Goal: Task Accomplishment & Management: Manage account settings

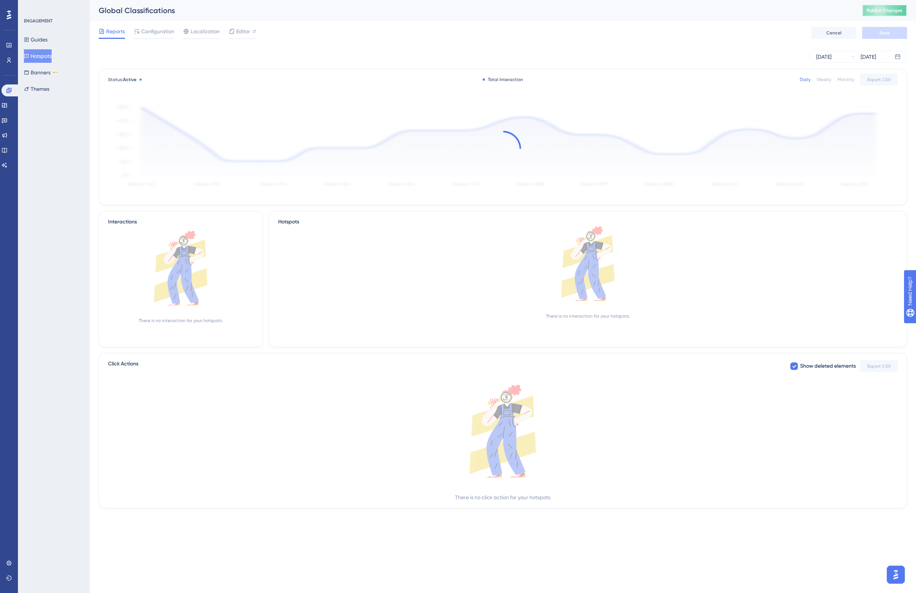
click at [881, 10] on span "Publish Changes" at bounding box center [885, 10] width 36 height 6
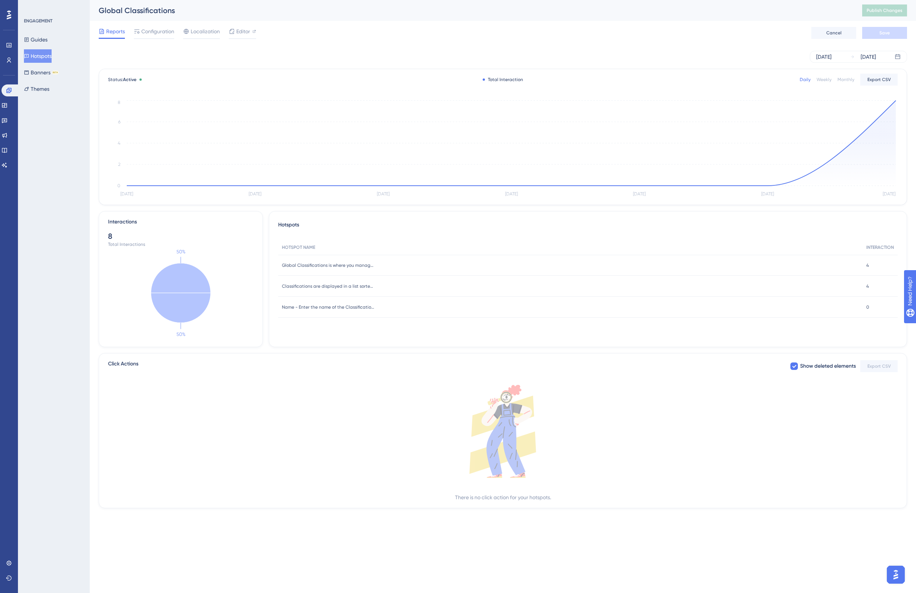
click at [587, 13] on div "Global Classifications" at bounding box center [471, 10] width 745 height 10
click at [402, 12] on div "Global Classifications" at bounding box center [471, 10] width 745 height 10
click at [574, 19] on div "Global Classifications Publish Changes" at bounding box center [503, 10] width 826 height 21
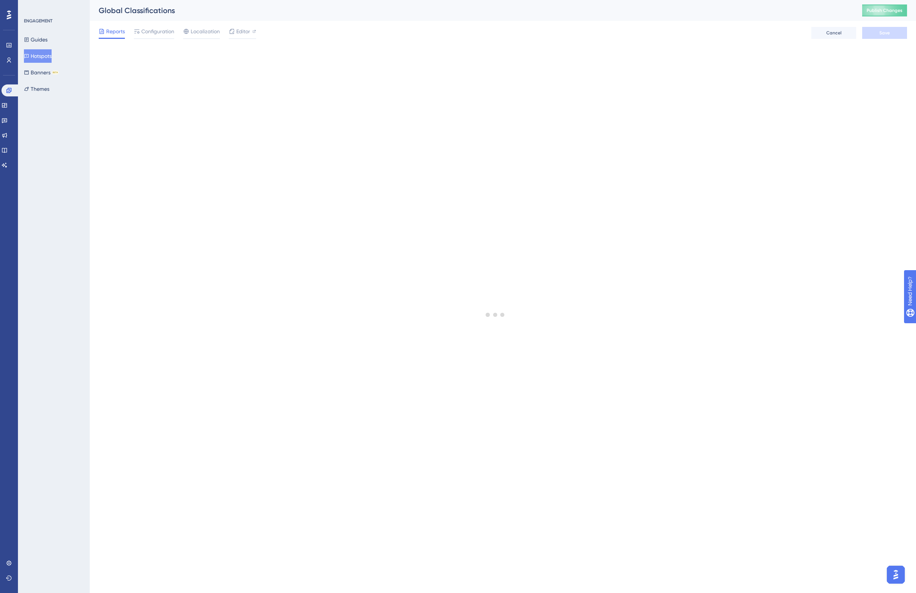
click at [874, 14] on button "Publish Changes" at bounding box center [884, 10] width 45 height 12
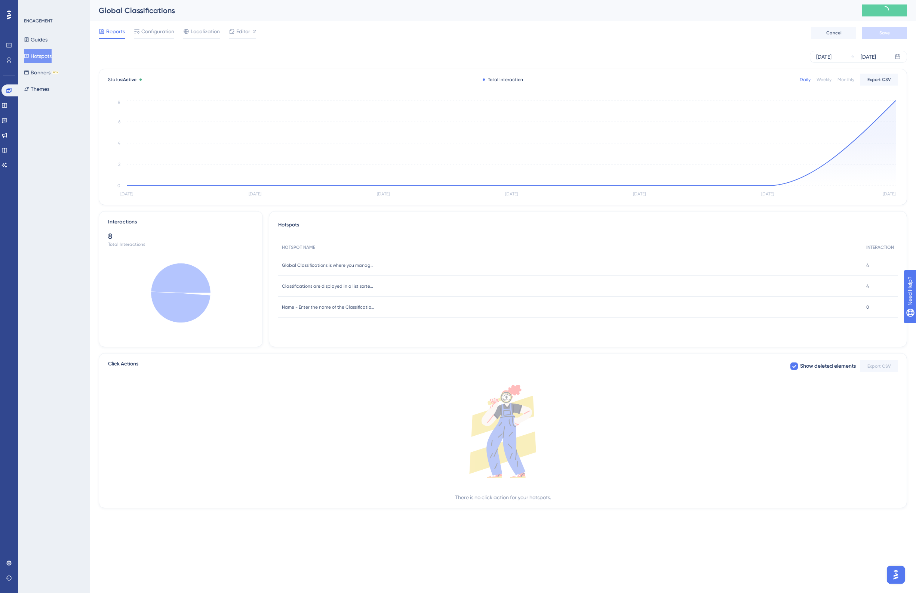
click at [487, 11] on div "Global Classifications" at bounding box center [471, 10] width 745 height 10
click at [479, 11] on div "Global Classifications" at bounding box center [471, 10] width 745 height 10
click at [7, 57] on icon at bounding box center [9, 60] width 6 height 6
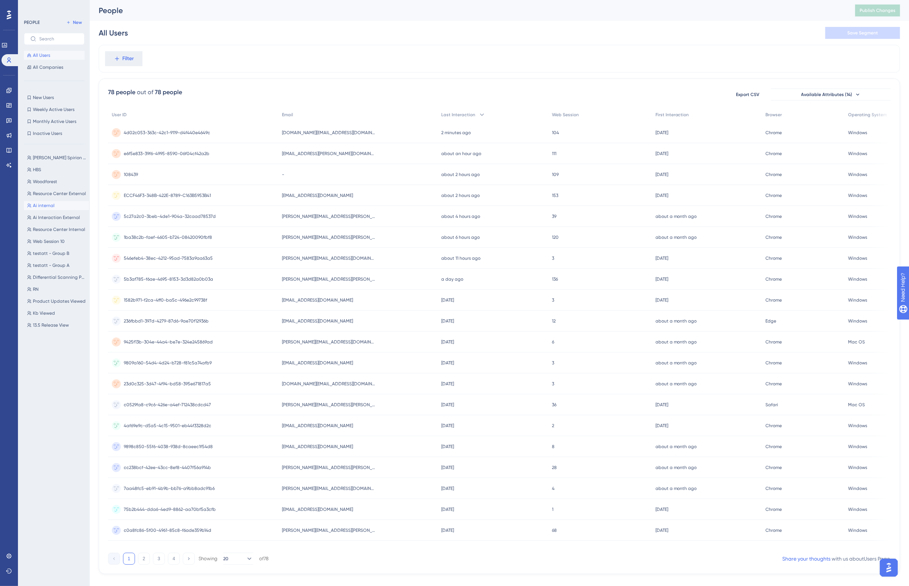
click at [55, 201] on button "Ai internal Ai internal" at bounding box center [56, 205] width 65 height 9
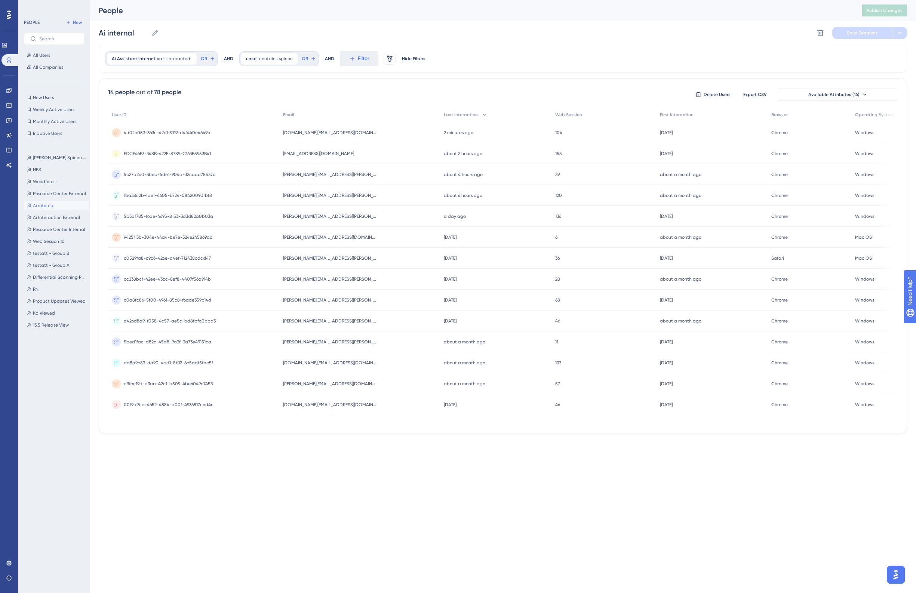
click at [390, 173] on div "[PERSON_NAME][EMAIL_ADDRESS][PERSON_NAME][DOMAIN_NAME] [PERSON_NAME][DOMAIN_NAM…" at bounding box center [359, 174] width 161 height 21
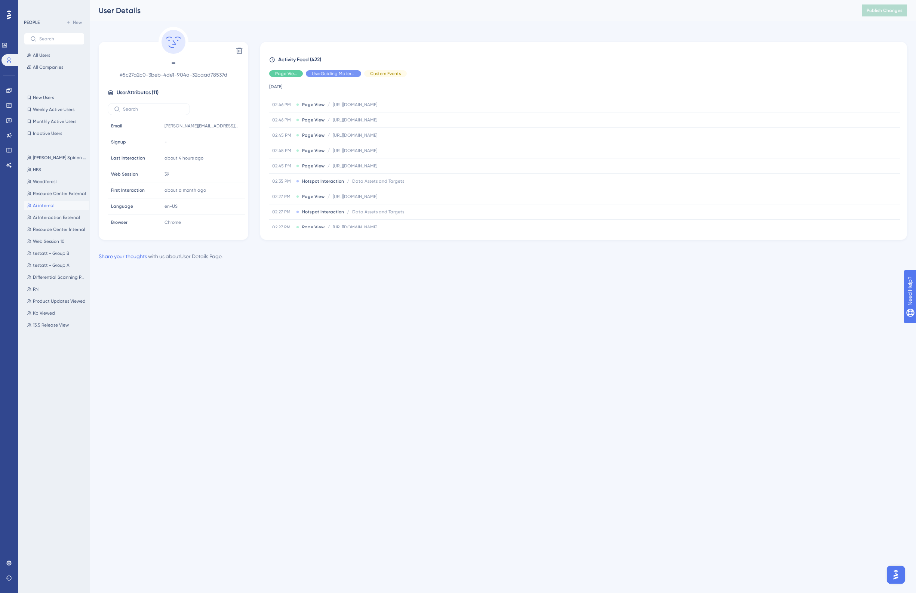
scroll to position [421, 0]
click at [393, 180] on span "Data Assets and Targets" at bounding box center [378, 179] width 52 height 6
click at [46, 206] on span "Ai internal" at bounding box center [44, 206] width 22 height 6
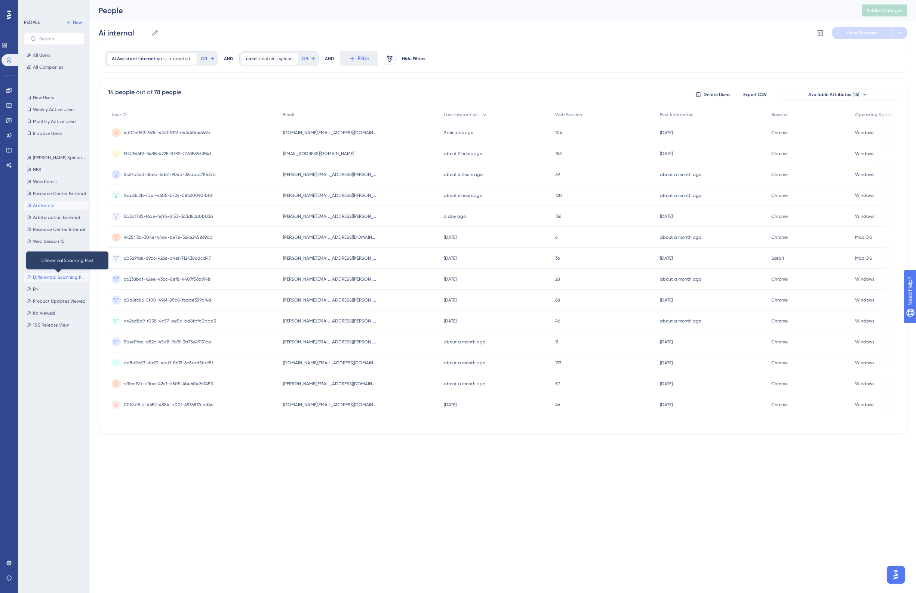
click at [52, 276] on span "Differential Scanning Post" at bounding box center [59, 277] width 53 height 6
type input "Differential Scanning Post"
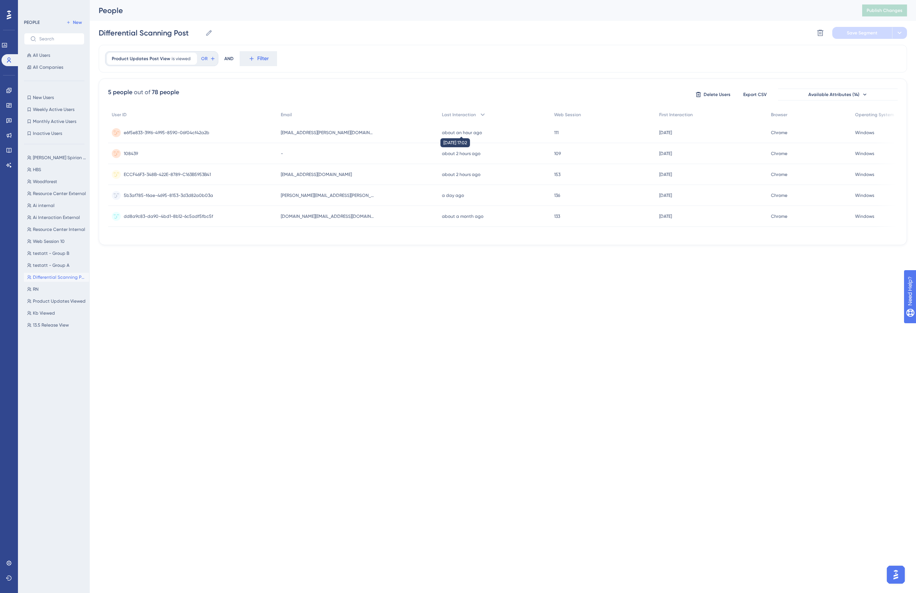
click at [442, 130] on time "about an hour ago" at bounding box center [462, 132] width 40 height 5
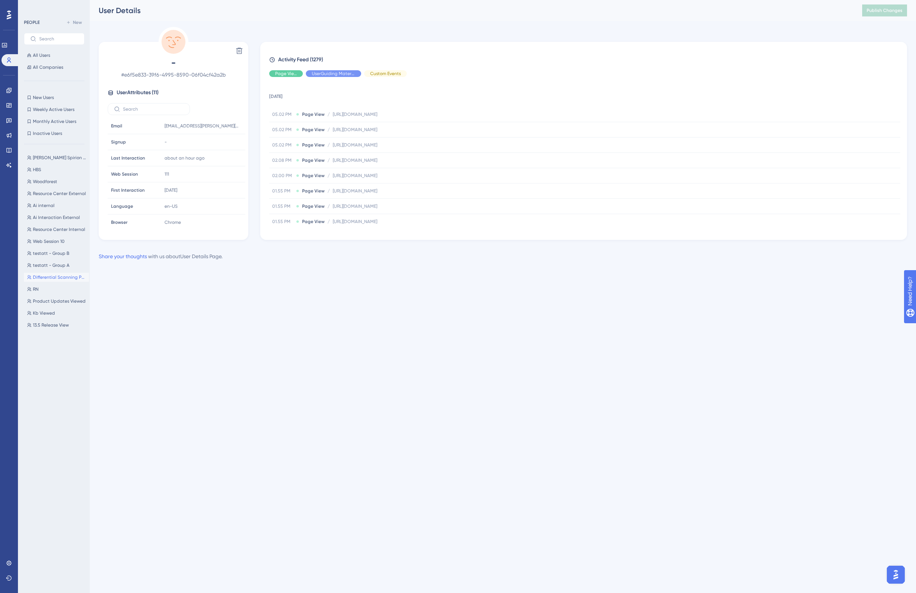
click at [352, 18] on div "User Details Publish Changes" at bounding box center [503, 10] width 826 height 21
drag, startPoint x: 8, startPoint y: 91, endPoint x: 753, endPoint y: 21, distance: 747.8
click at [8, 91] on icon at bounding box center [8, 90] width 5 height 5
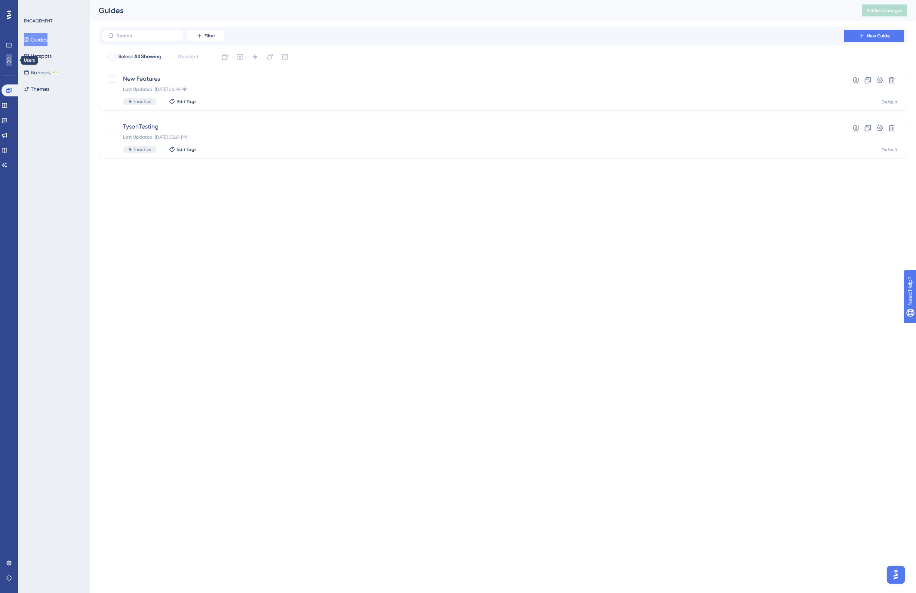
click at [10, 56] on link at bounding box center [9, 60] width 6 height 12
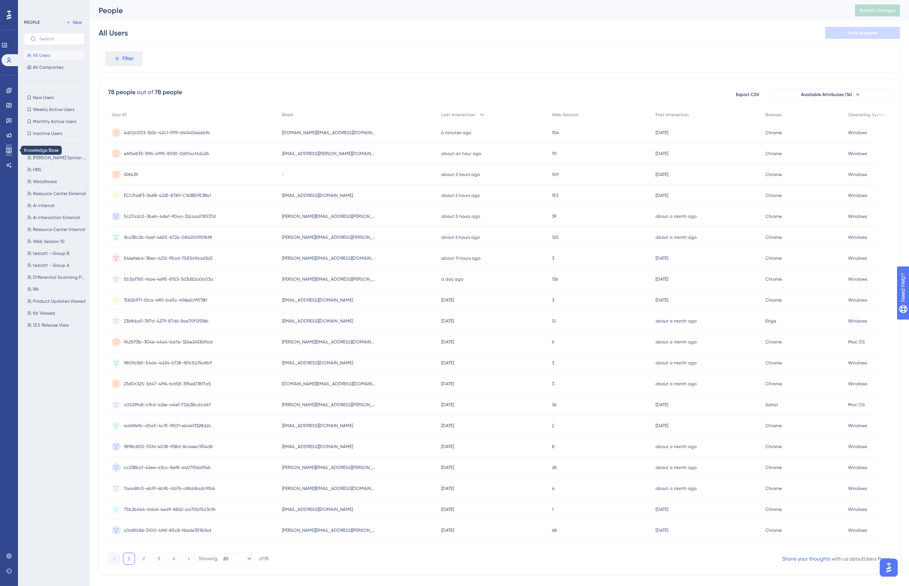
click at [8, 147] on icon at bounding box center [9, 150] width 6 height 6
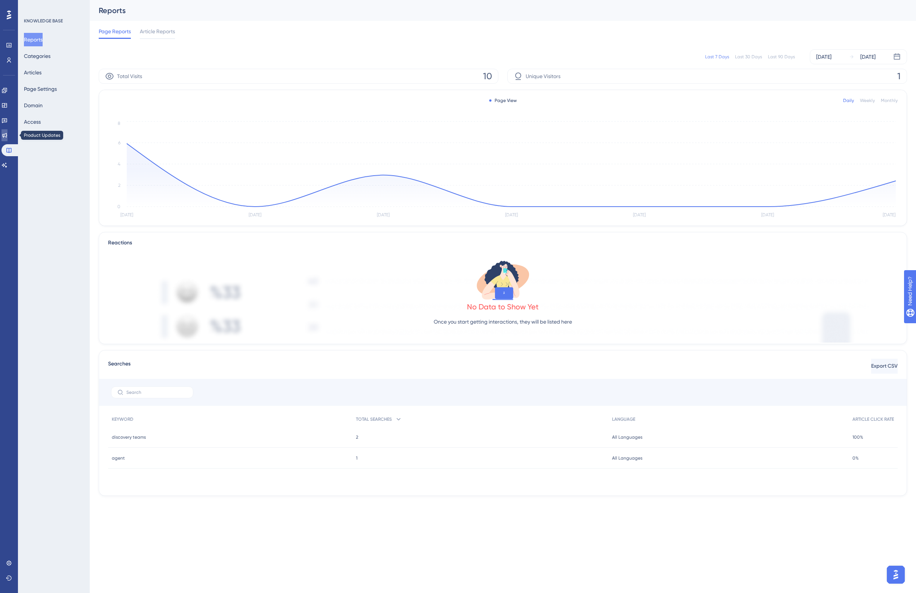
click at [6, 135] on icon at bounding box center [4, 135] width 6 height 6
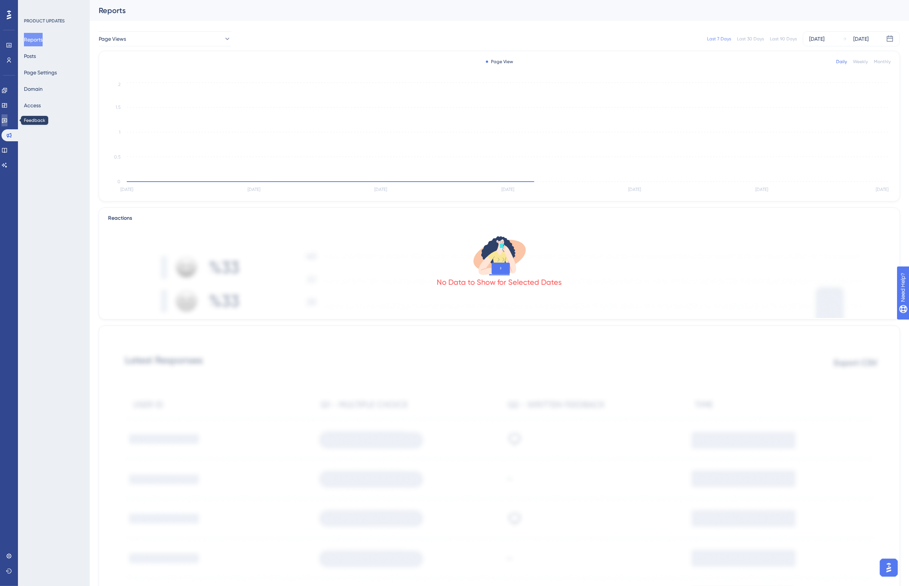
click at [7, 119] on icon at bounding box center [4, 120] width 6 height 6
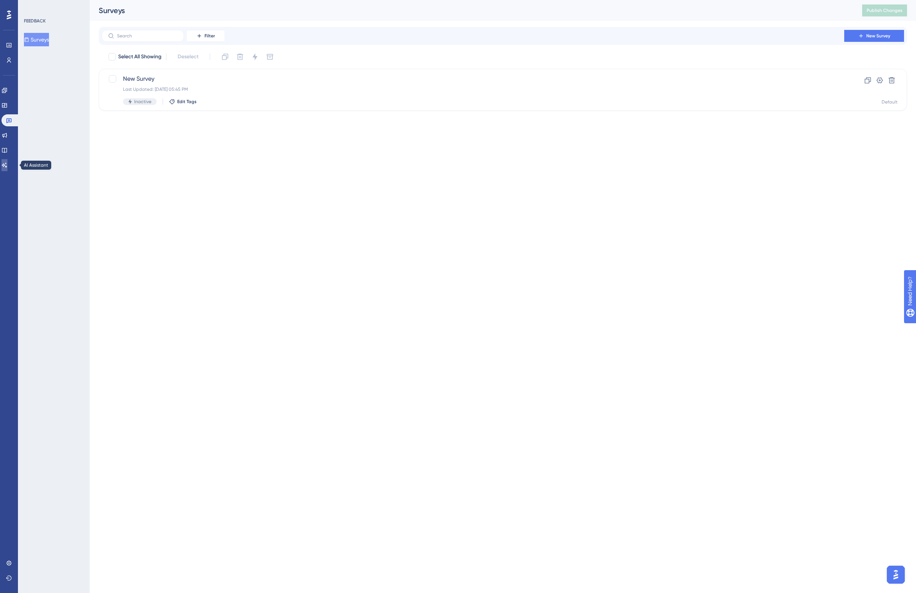
click at [7, 166] on icon at bounding box center [4, 165] width 5 height 5
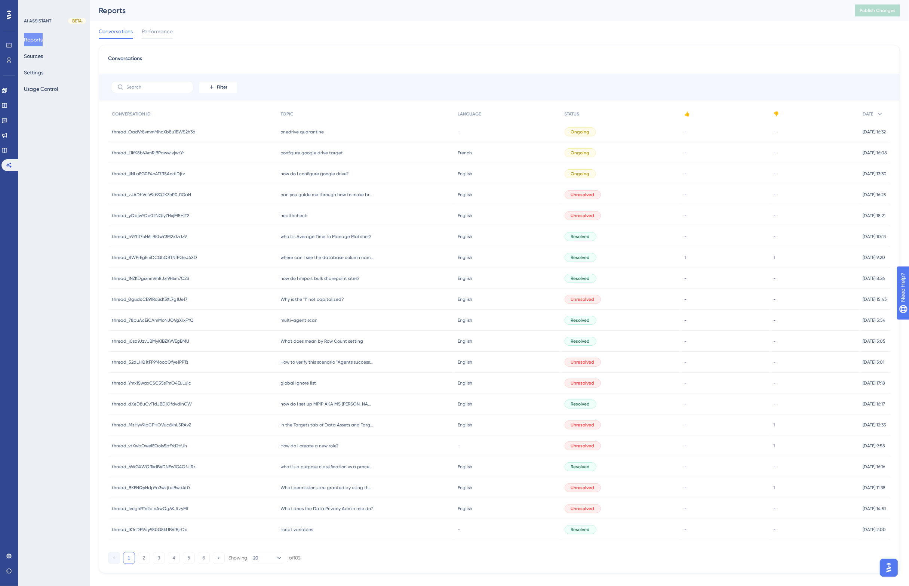
click at [322, 61] on div "Conversations" at bounding box center [499, 60] width 783 height 13
click at [458, 151] on span "French" at bounding box center [465, 153] width 14 height 6
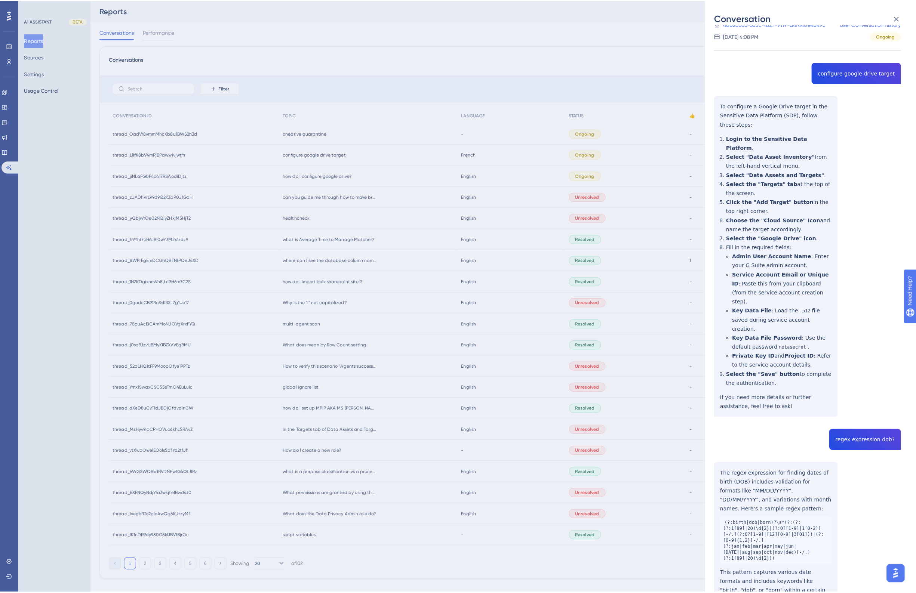
scroll to position [51, 0]
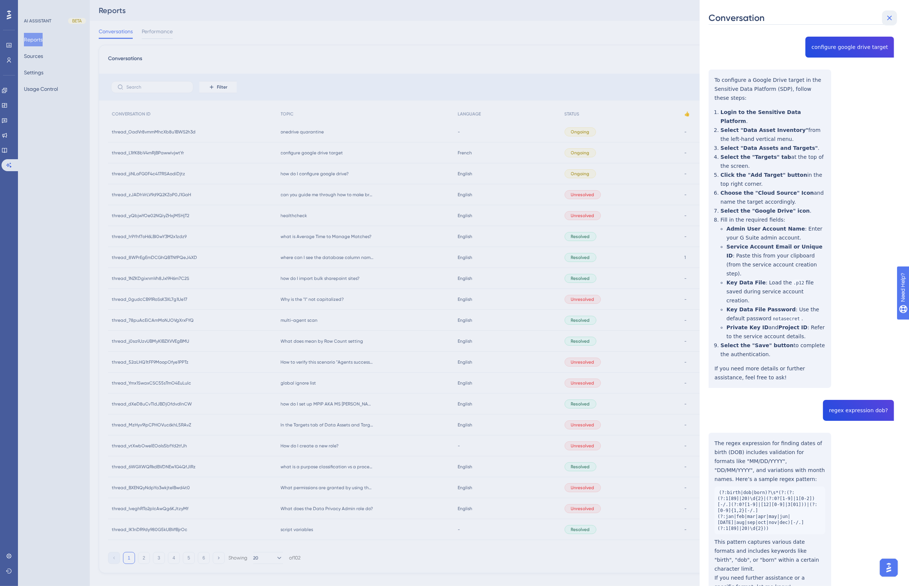
click at [888, 17] on icon at bounding box center [889, 17] width 9 height 9
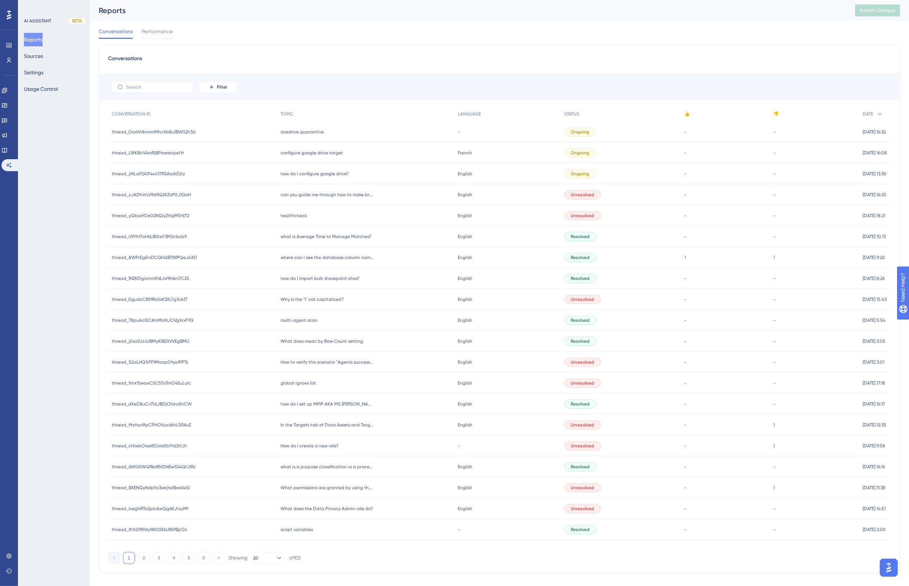
click at [779, 27] on div "Conversations Performance" at bounding box center [499, 33] width 801 height 24
click at [878, 14] on button "Publish Changes" at bounding box center [877, 10] width 45 height 12
click at [10, 64] on link at bounding box center [9, 60] width 6 height 12
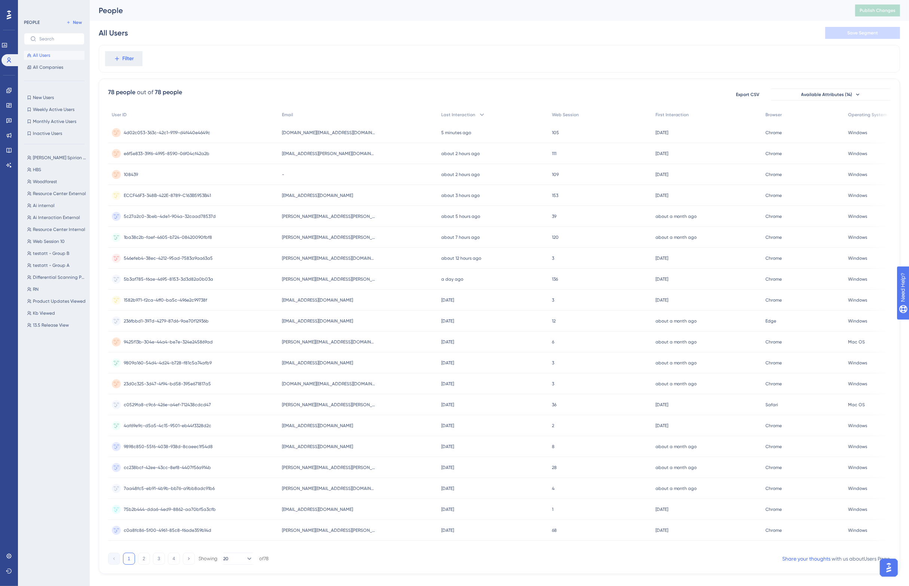
click at [263, 39] on div "All Users Save Segment" at bounding box center [499, 33] width 801 height 24
click at [321, 237] on span "[PERSON_NAME][EMAIL_ADDRESS][PERSON_NAME][DOMAIN_NAME]" at bounding box center [328, 237] width 93 height 6
click at [10, 105] on icon at bounding box center [8, 105] width 5 height 4
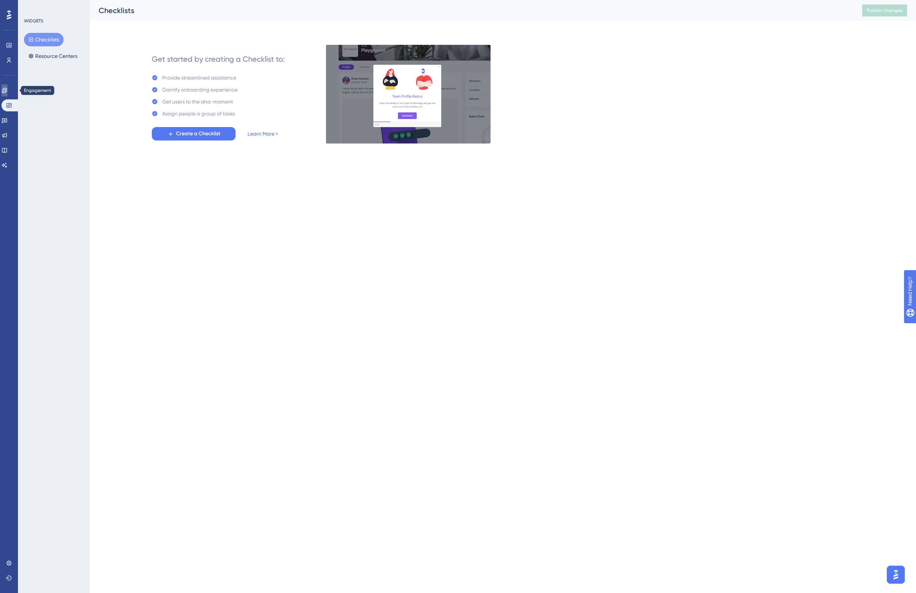
click at [7, 92] on icon at bounding box center [4, 91] width 6 height 6
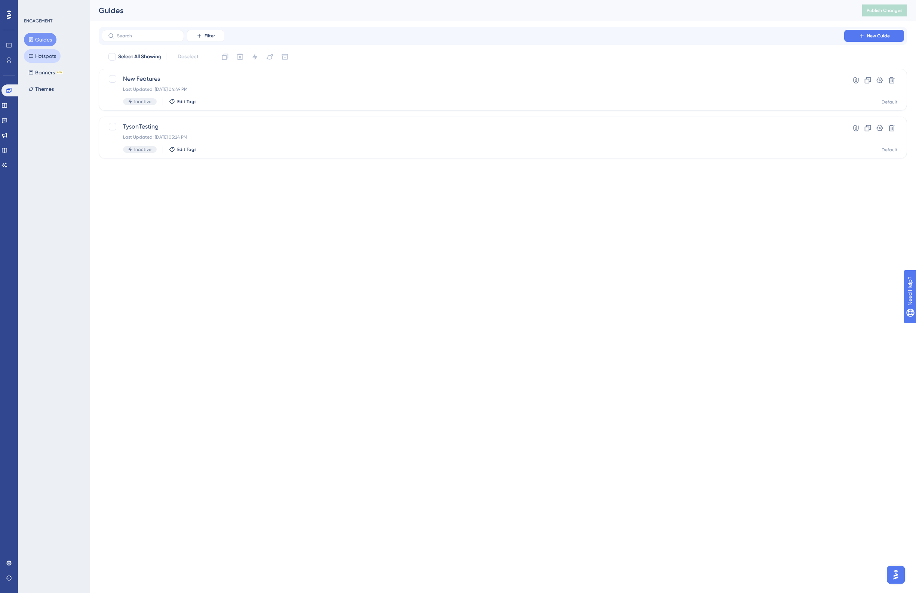
click at [42, 56] on button "Hotspots" at bounding box center [42, 55] width 37 height 13
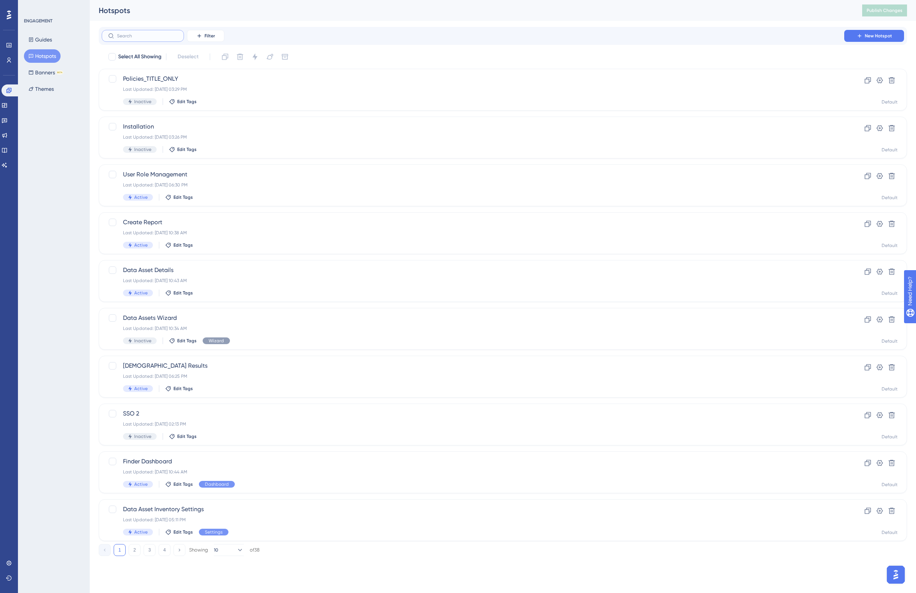
click at [146, 36] on input "text" at bounding box center [147, 35] width 61 height 5
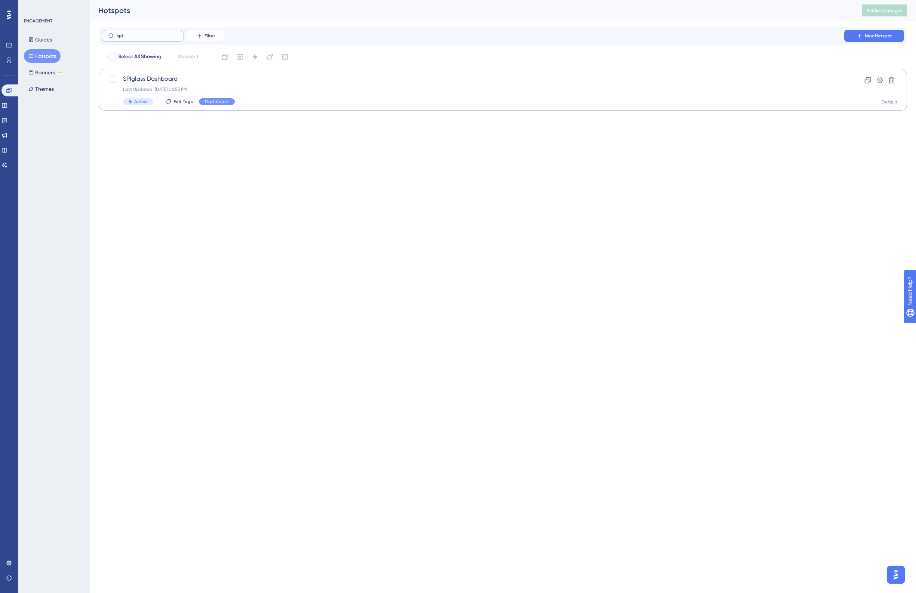
type input "spi"
click at [165, 77] on span "SPIglass Dashboard" at bounding box center [473, 78] width 700 height 9
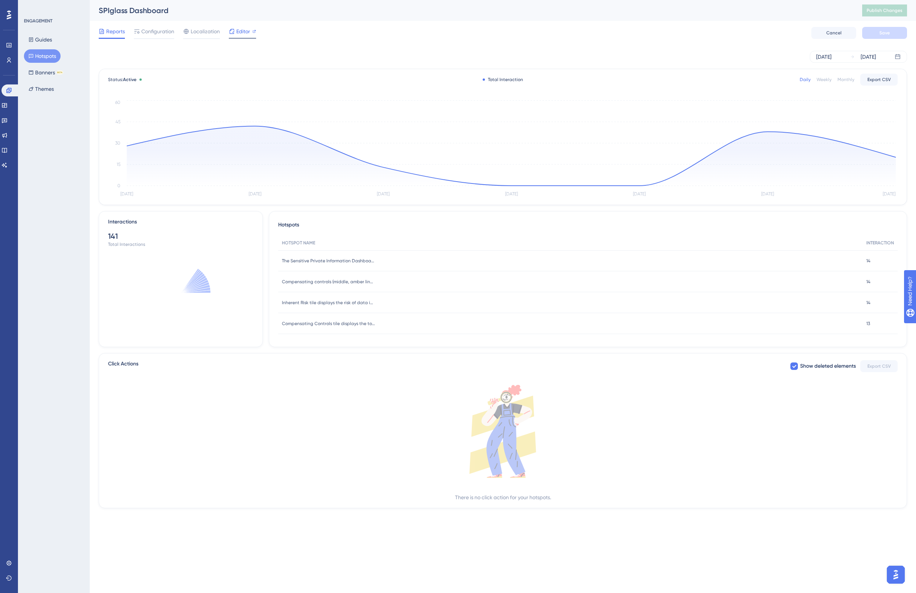
click at [242, 27] on span "Editor" at bounding box center [243, 31] width 14 height 9
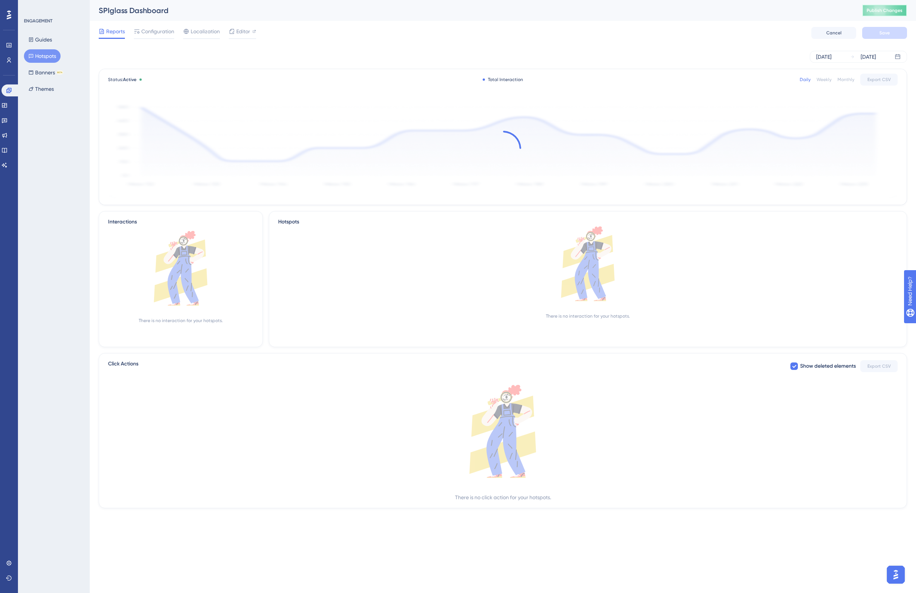
click at [889, 12] on span "Publish Changes" at bounding box center [885, 10] width 36 height 6
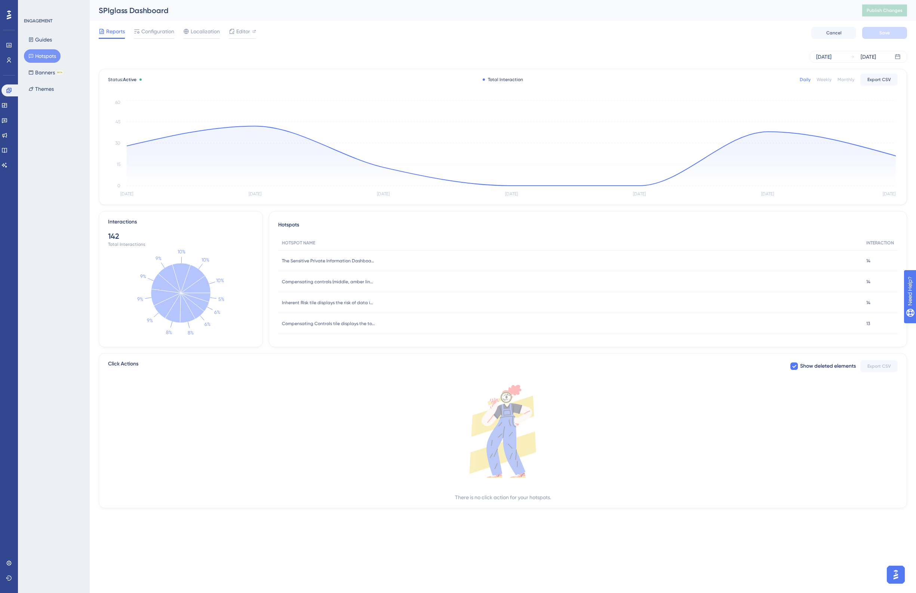
click at [49, 115] on div "ENGAGEMENT Guides Hotspots Banners BETA Themes" at bounding box center [54, 296] width 72 height 593
click at [245, 34] on span "Editor" at bounding box center [243, 31] width 14 height 9
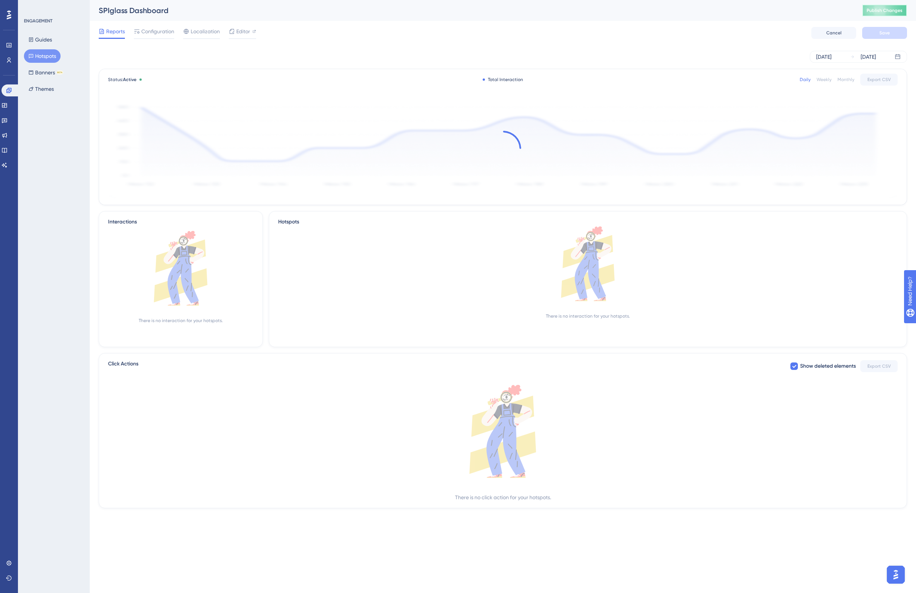
click at [894, 12] on span "Publish Changes" at bounding box center [885, 10] width 36 height 6
